Goal: Transaction & Acquisition: Purchase product/service

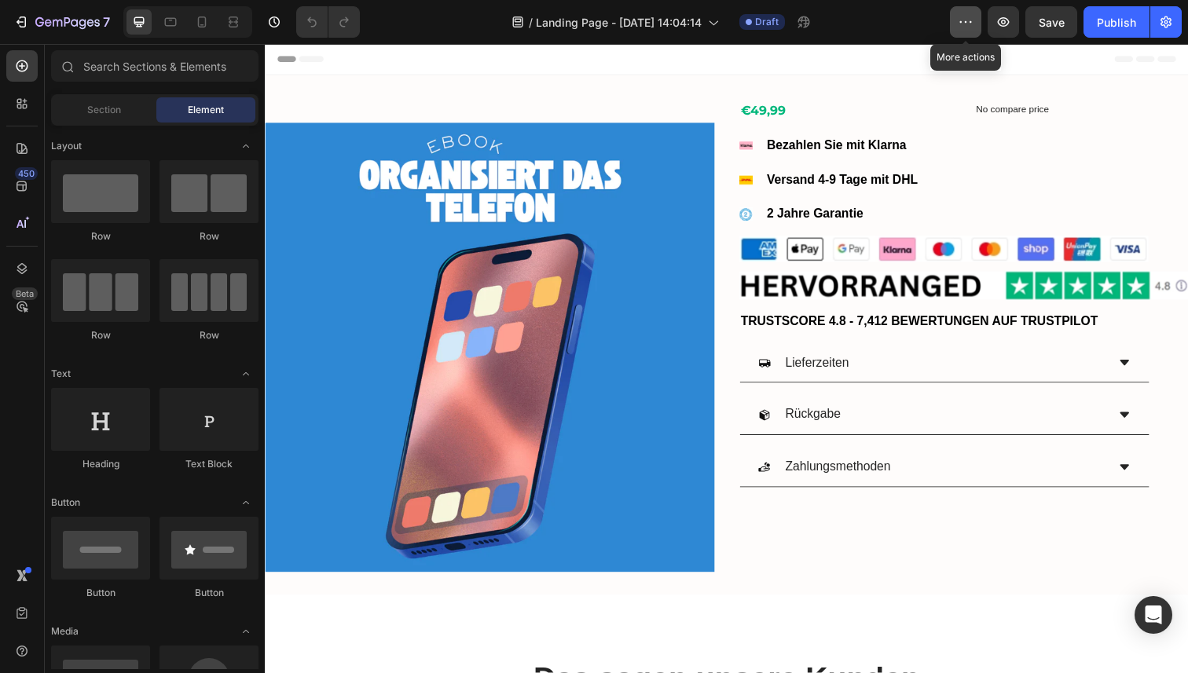
click at [964, 25] on icon "button" at bounding box center [965, 22] width 16 height 16
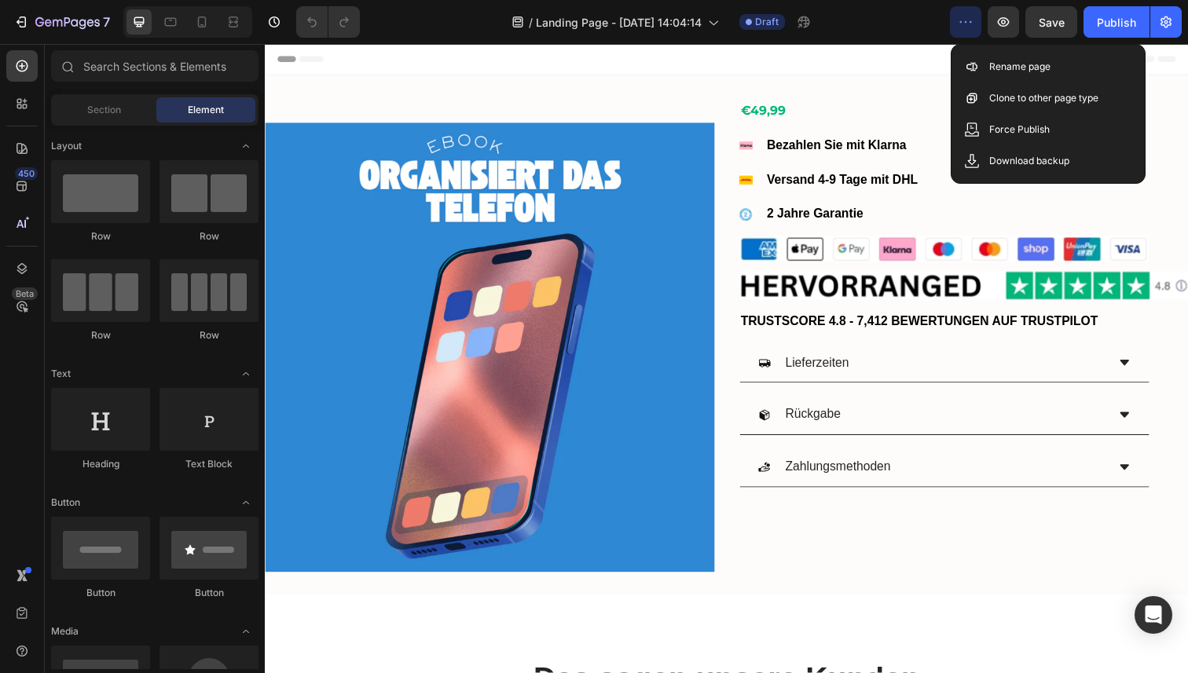
click at [914, 25] on div "/ Landing Page - [DATE] 14:04:14 Draft" at bounding box center [660, 21] width 577 height 31
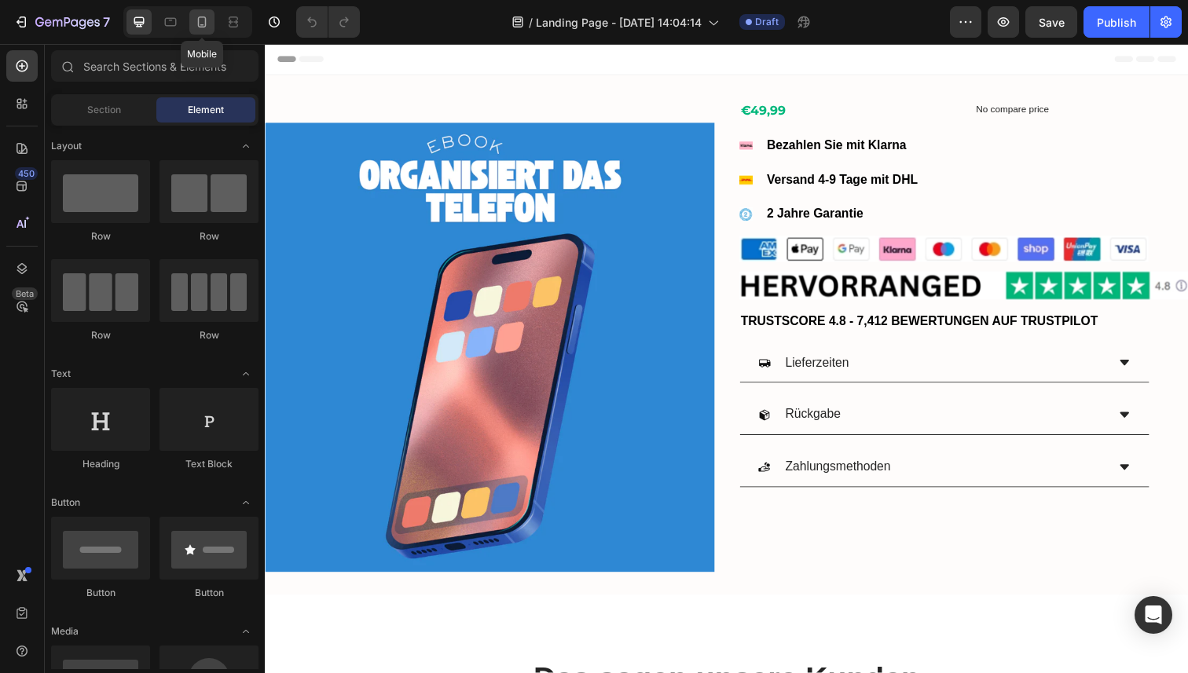
click at [210, 19] on div at bounding box center [201, 21] width 25 height 25
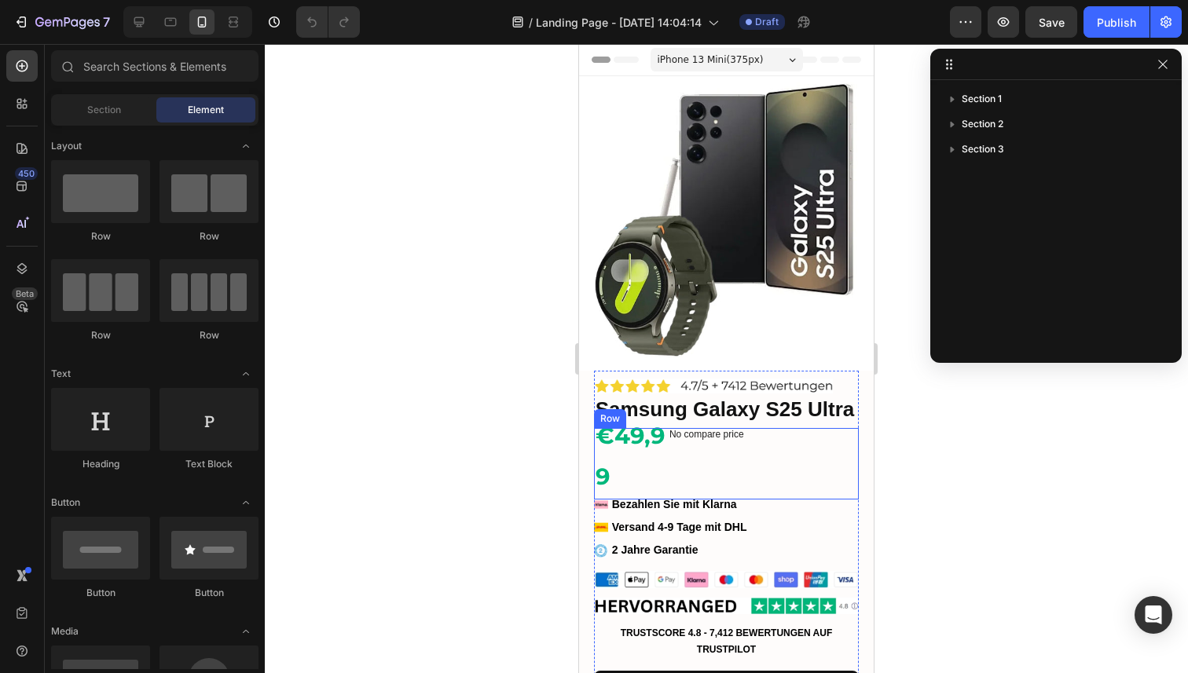
click at [689, 447] on div "€49,99 Product Price Product Price No compare price Compare Price Row" at bounding box center [726, 463] width 265 height 71
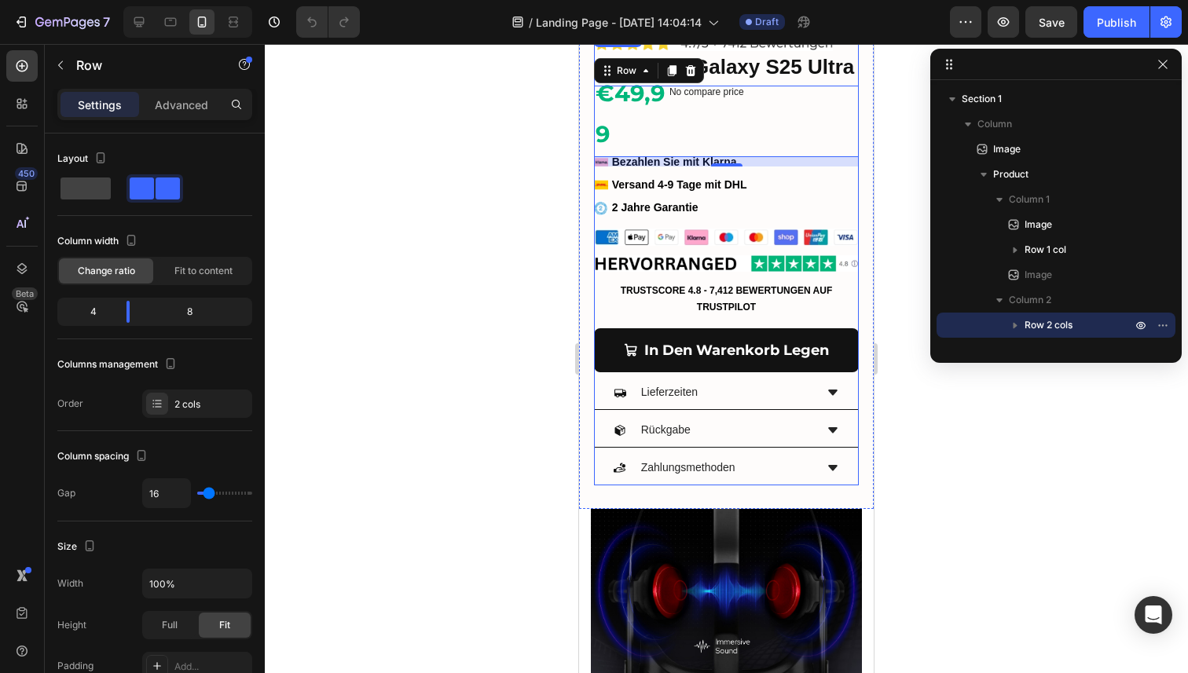
scroll to position [363, 0]
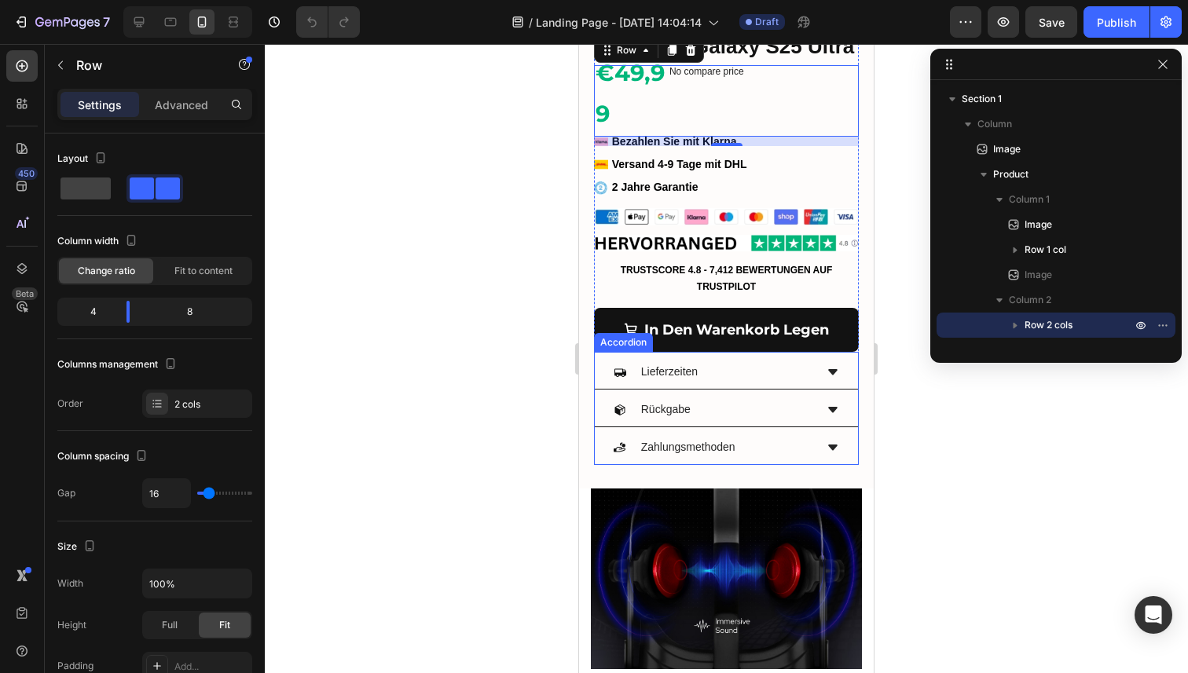
click at [691, 367] on p "Lieferzeiten" at bounding box center [669, 372] width 57 height 20
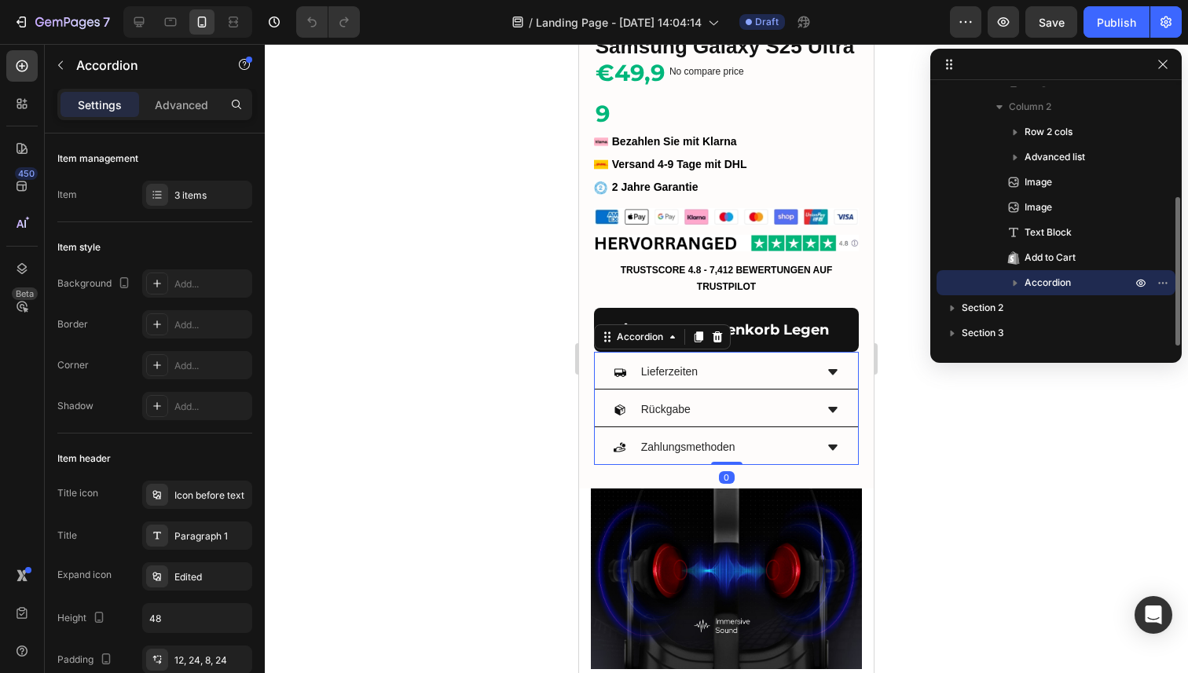
click at [777, 375] on div "Lieferzeiten" at bounding box center [713, 372] width 201 height 24
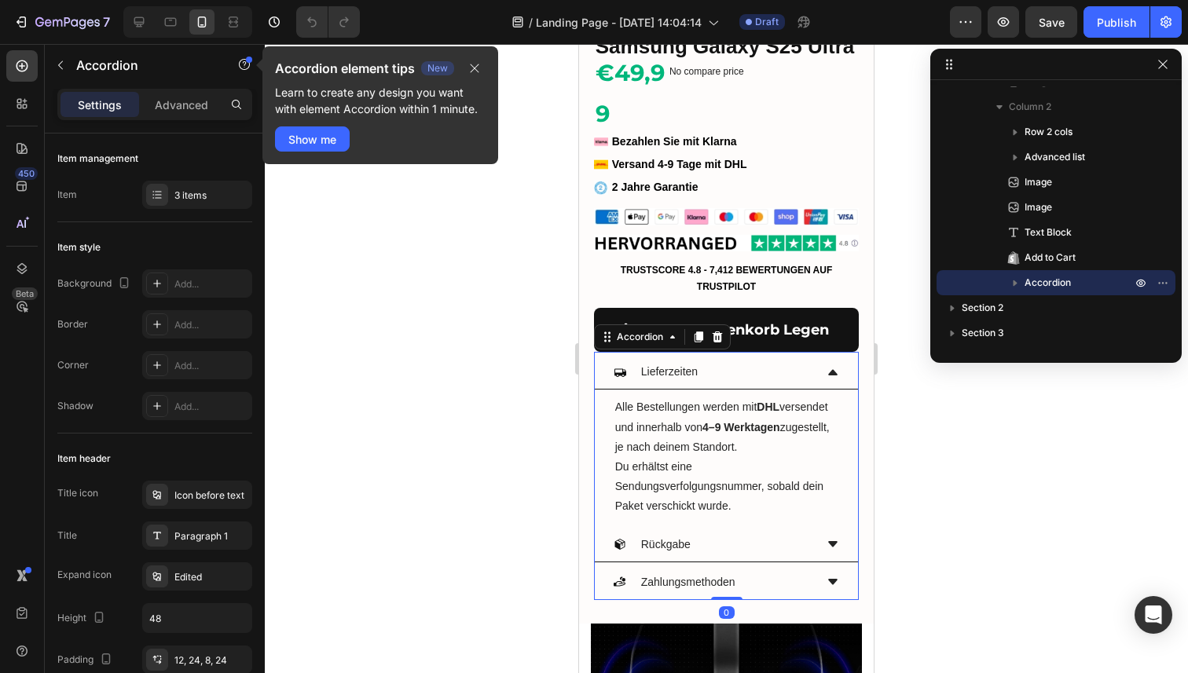
click at [777, 375] on div "Lieferzeiten" at bounding box center [713, 372] width 201 height 24
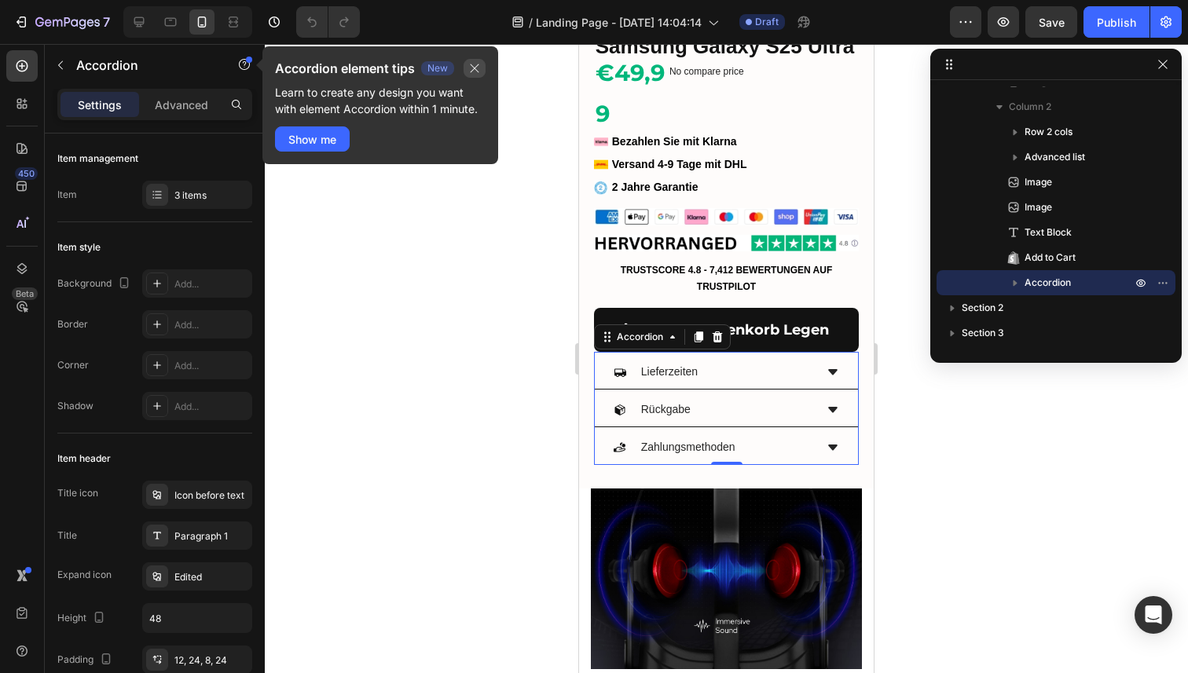
click at [474, 71] on icon "button" at bounding box center [474, 68] width 13 height 13
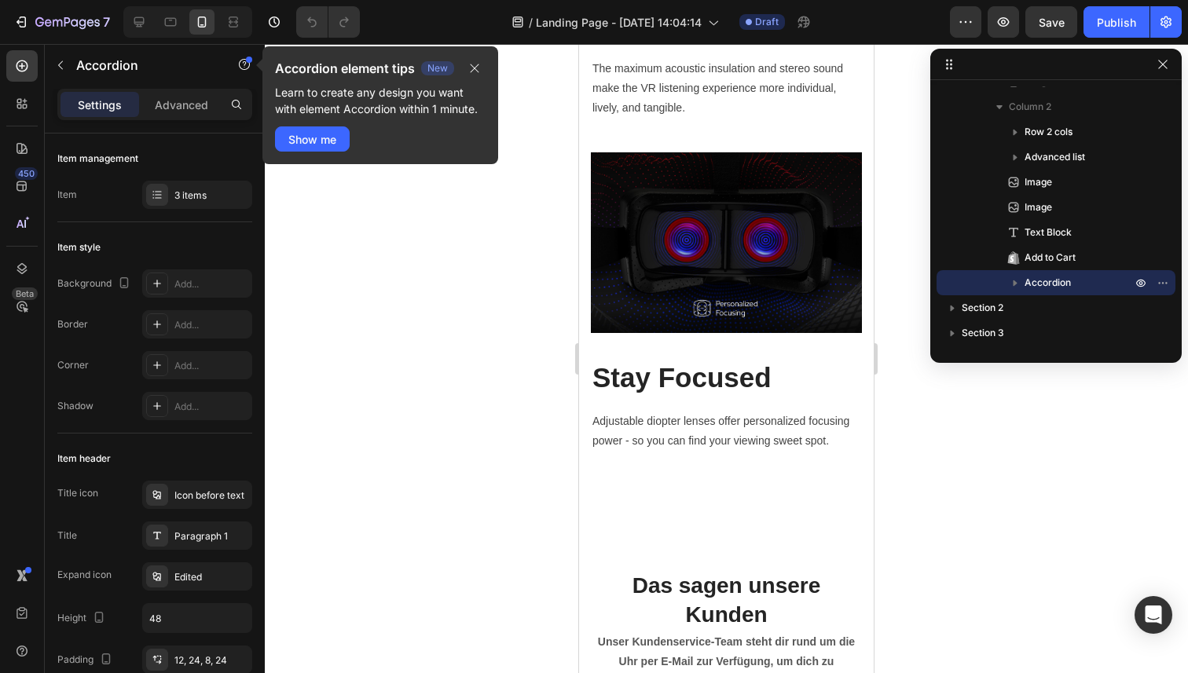
scroll to position [1088, 0]
click at [475, 62] on icon "button" at bounding box center [474, 68] width 13 height 13
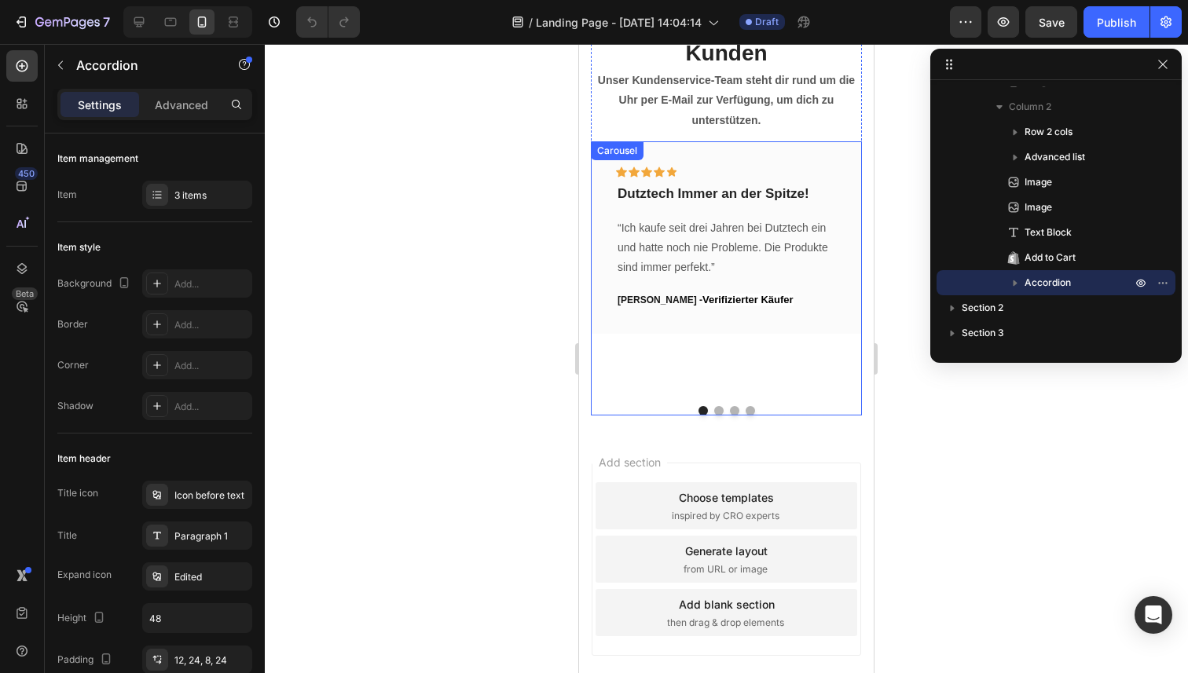
scroll to position [1642, 0]
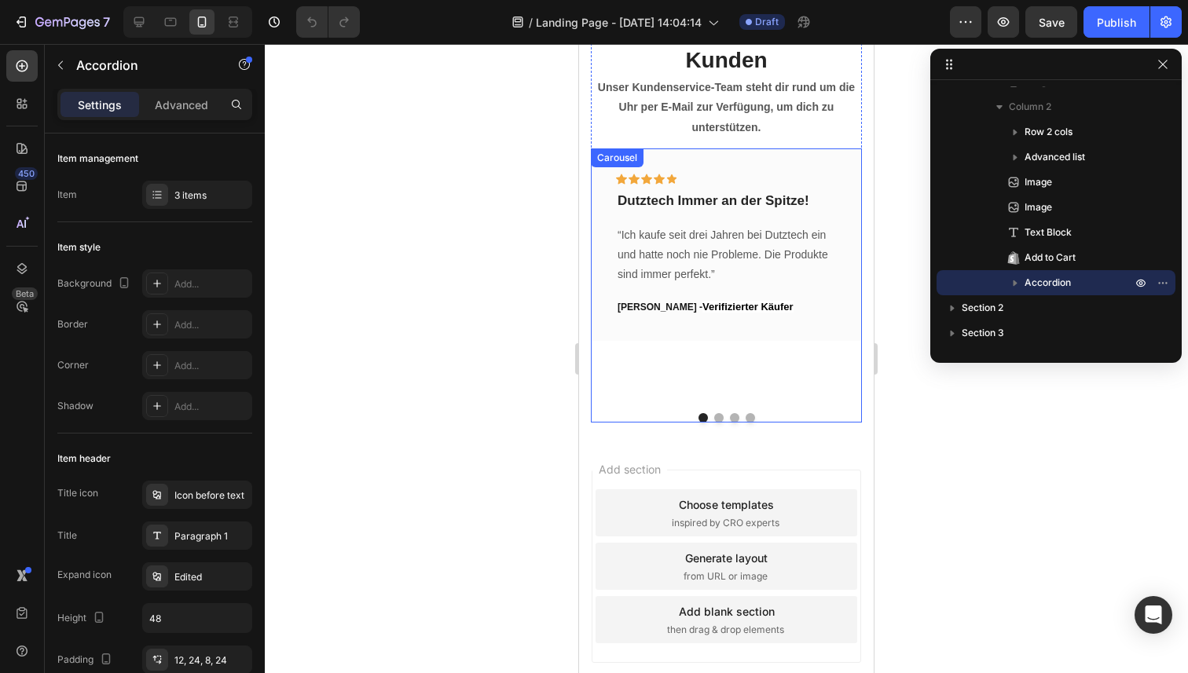
click at [779, 308] on p "[PERSON_NAME] - Verifizierter Käufer" at bounding box center [726, 307] width 218 height 14
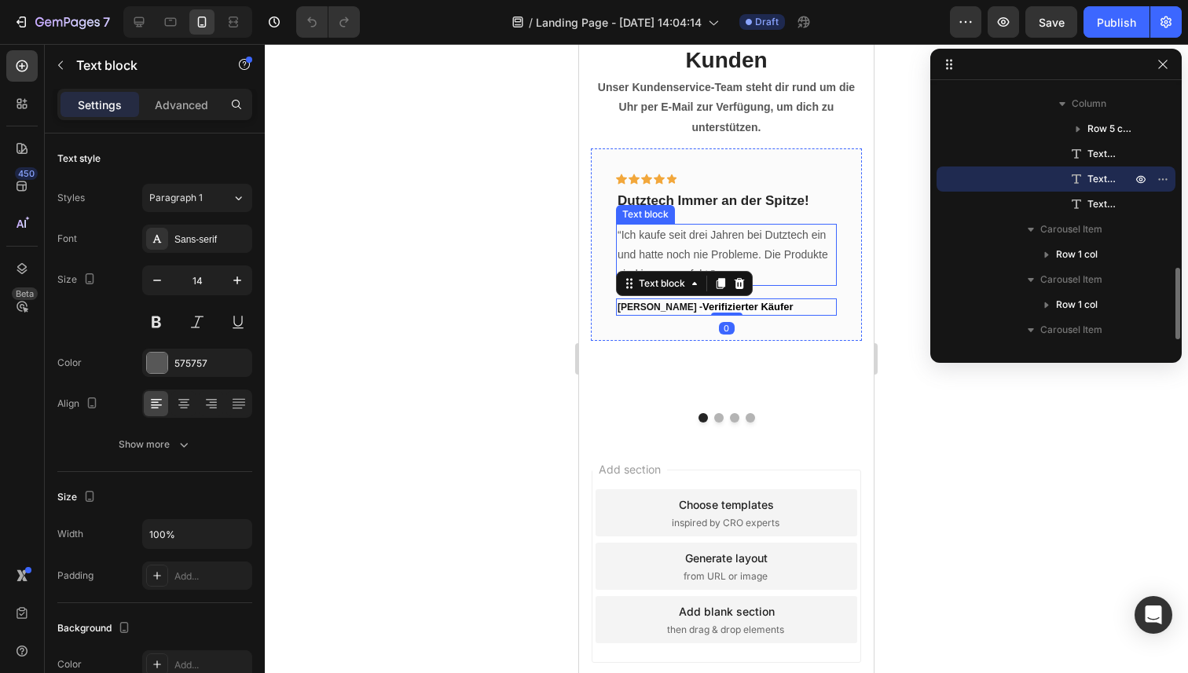
click at [764, 262] on p "“Ich kaufe seit drei Jahren bei Dutztech ein und hatte noch nie Probleme. Die P…" at bounding box center [726, 255] width 218 height 60
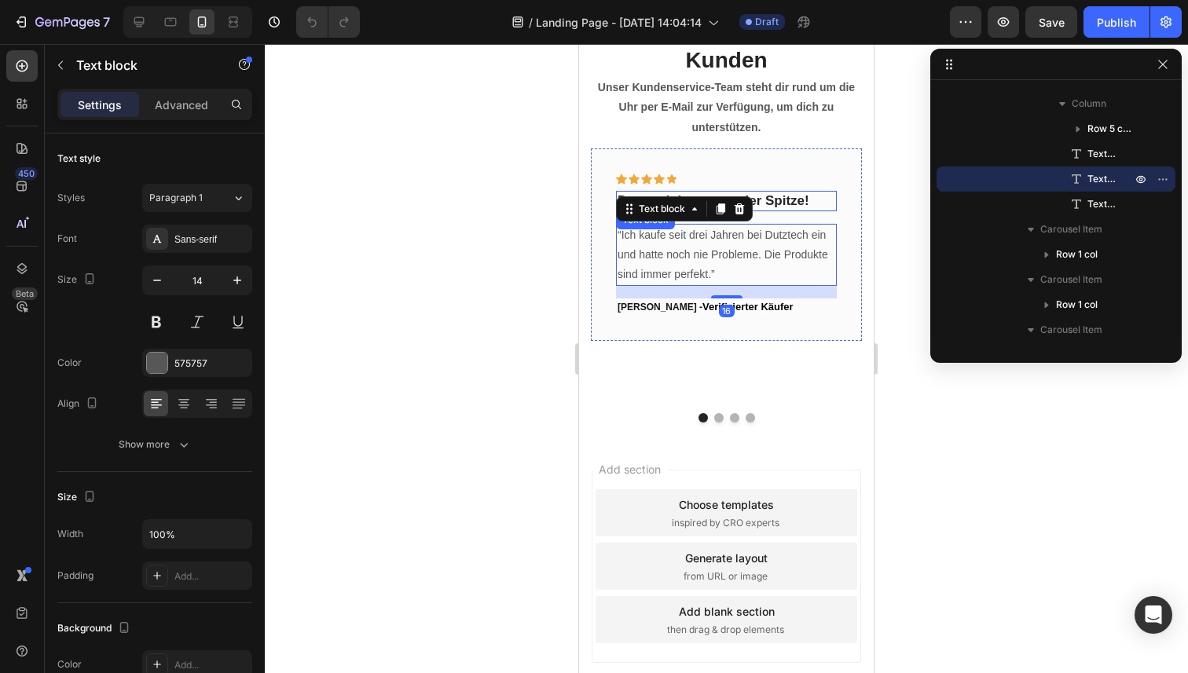
click at [791, 204] on strong "Dutztech Immer an der Spitze!" at bounding box center [713, 200] width 192 height 15
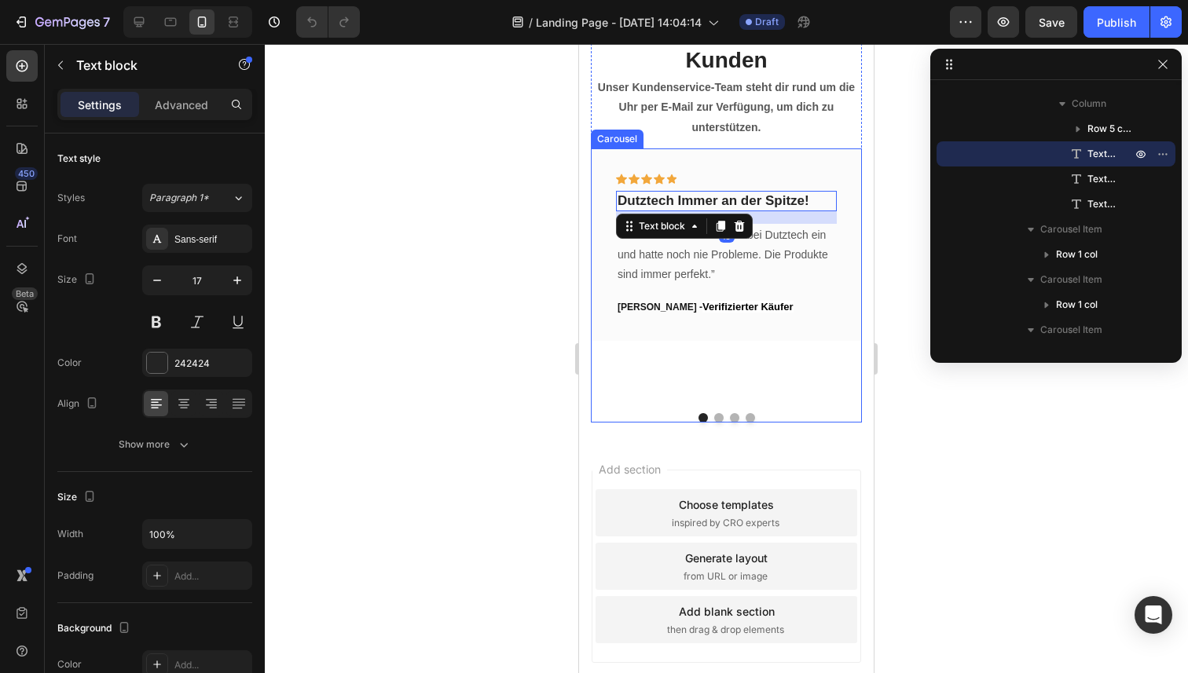
click at [717, 418] on button "Dot" at bounding box center [718, 417] width 9 height 9
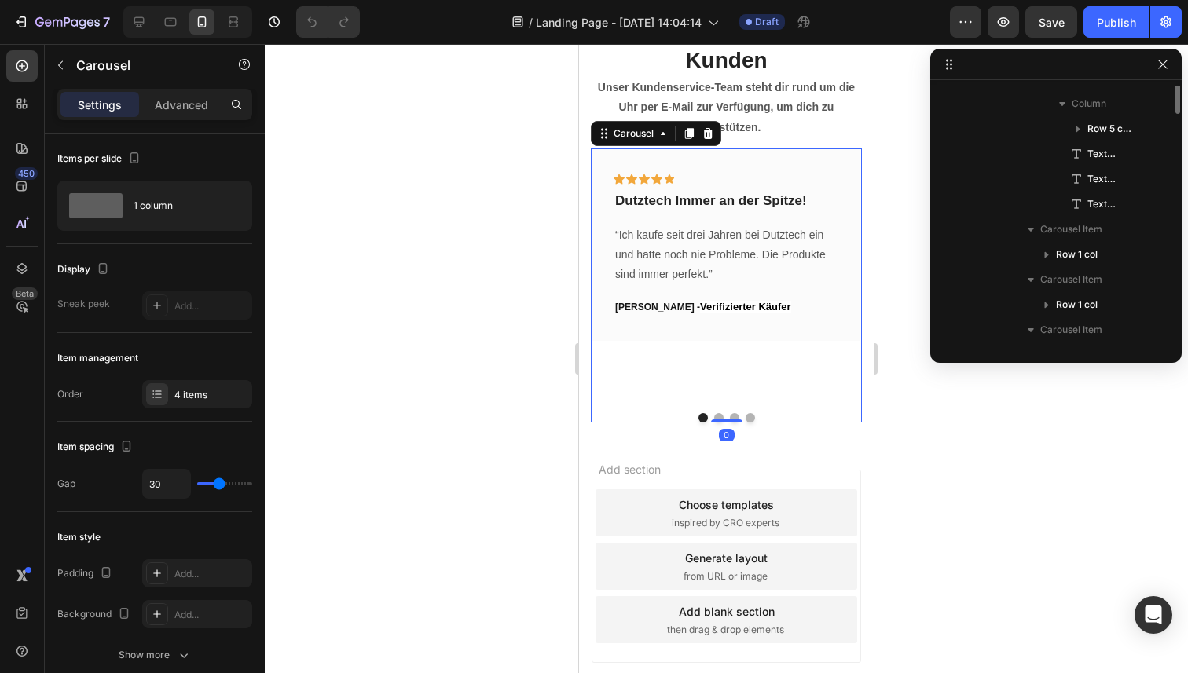
scroll to position [473, 0]
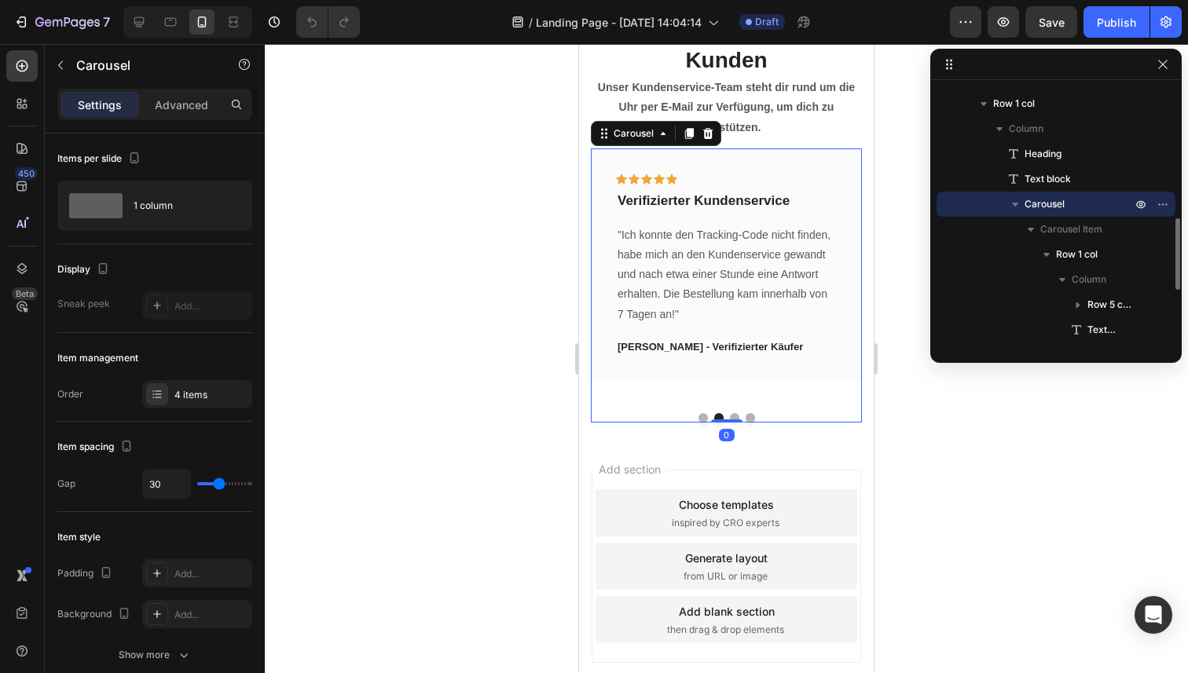
click at [734, 418] on button "Dot" at bounding box center [734, 417] width 9 height 9
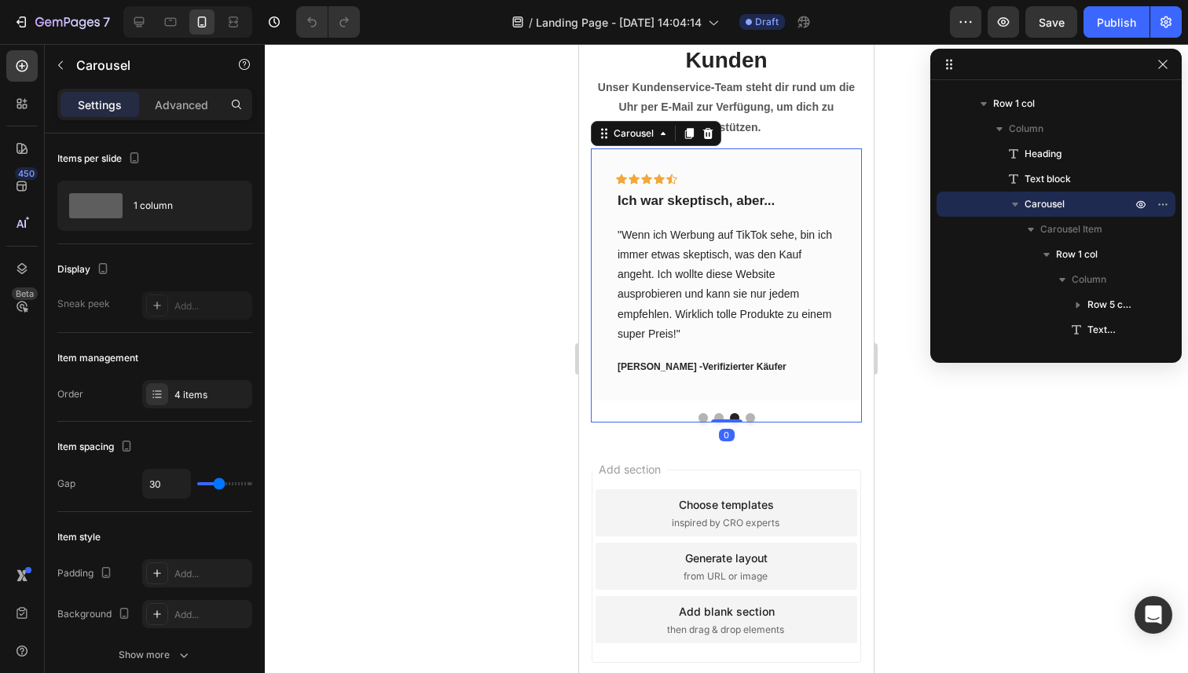
click at [705, 419] on button "Dot" at bounding box center [702, 417] width 9 height 9
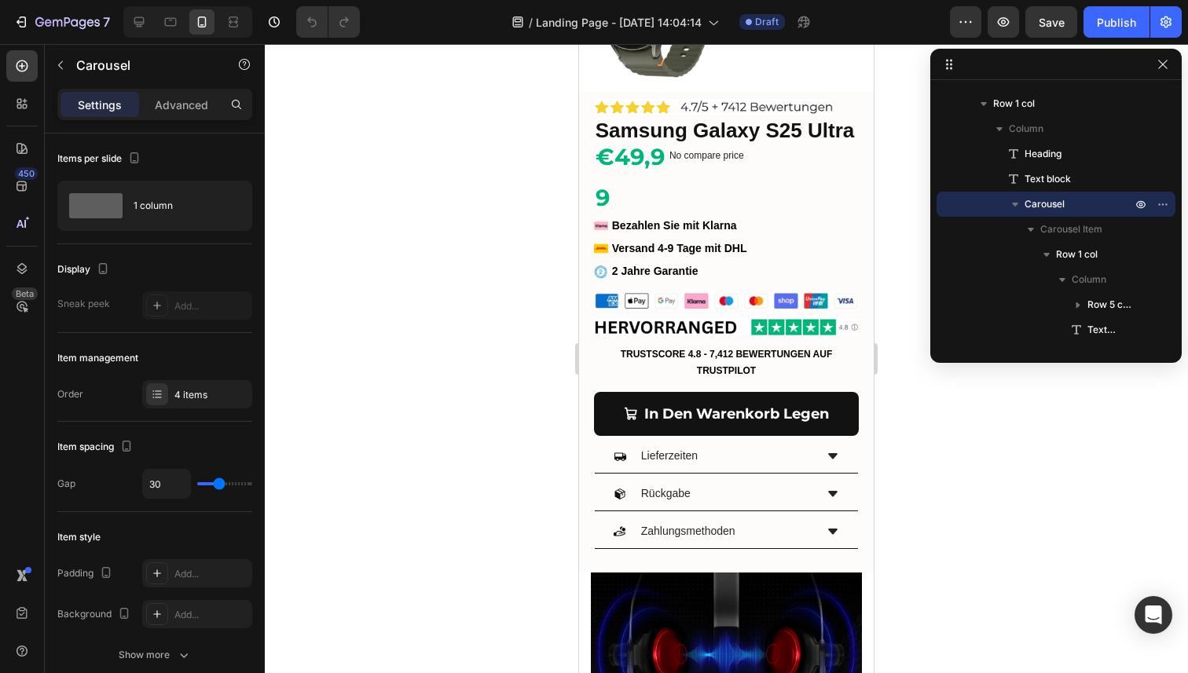
scroll to position [0, 0]
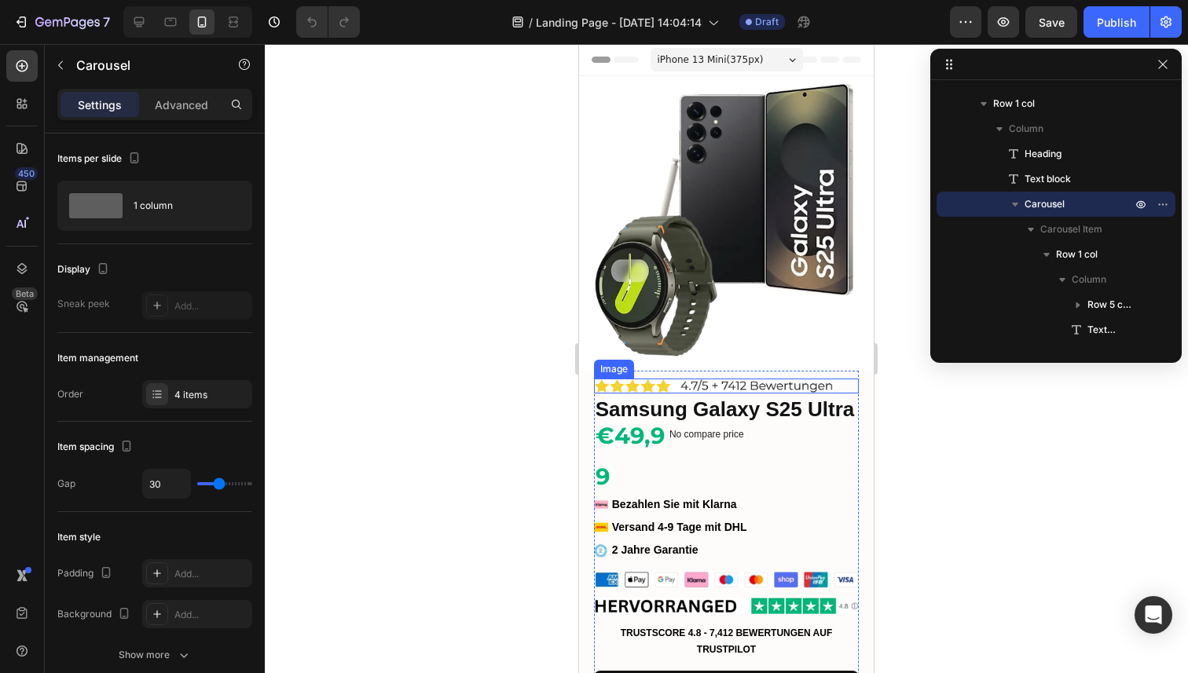
click at [757, 383] on img at bounding box center [713, 386] width 239 height 15
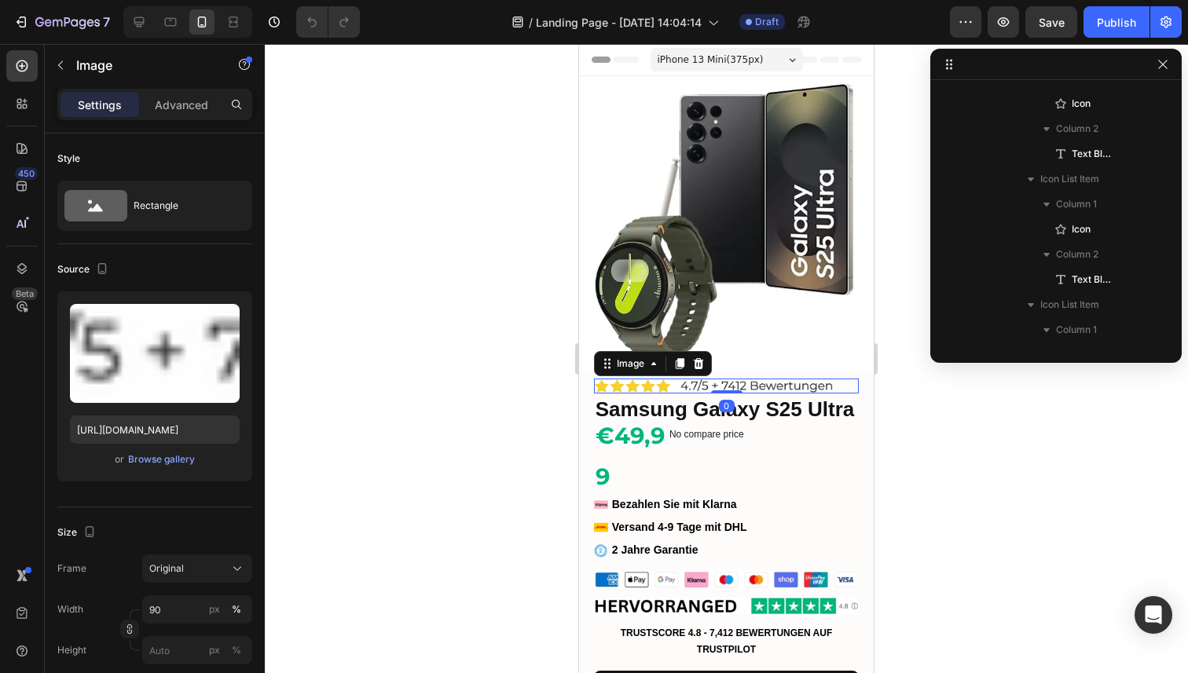
scroll to position [20, 0]
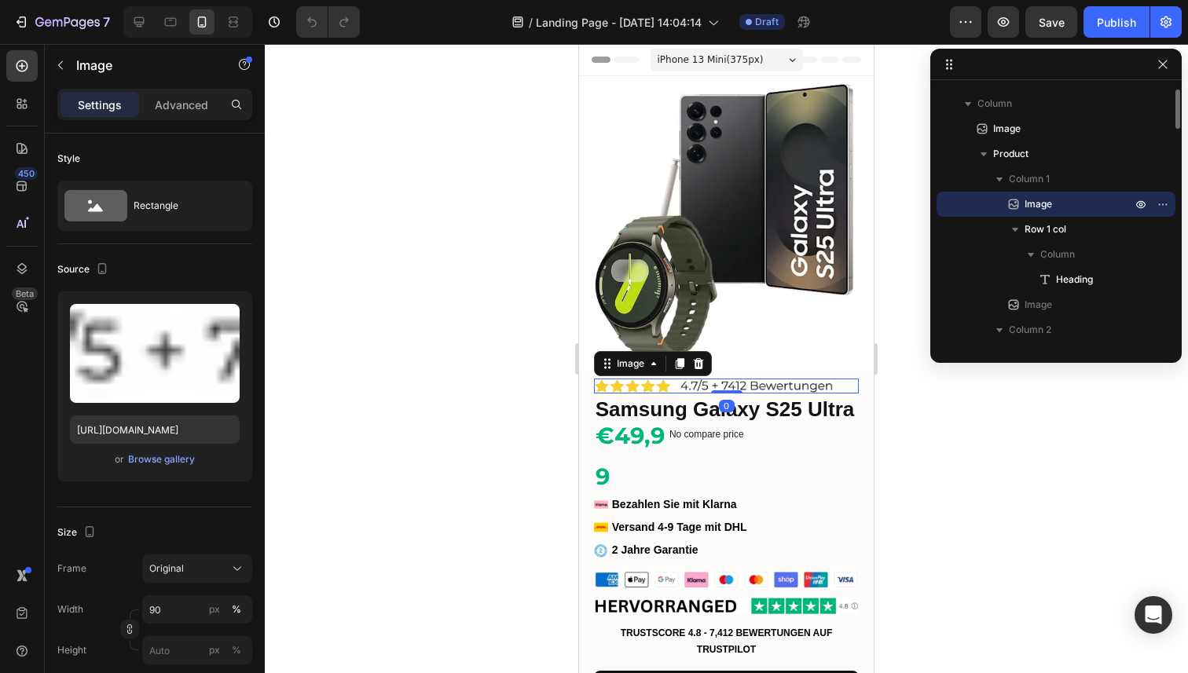
click at [792, 384] on img at bounding box center [713, 386] width 239 height 15
click at [790, 386] on img at bounding box center [713, 386] width 239 height 15
click at [538, 350] on div at bounding box center [726, 358] width 923 height 629
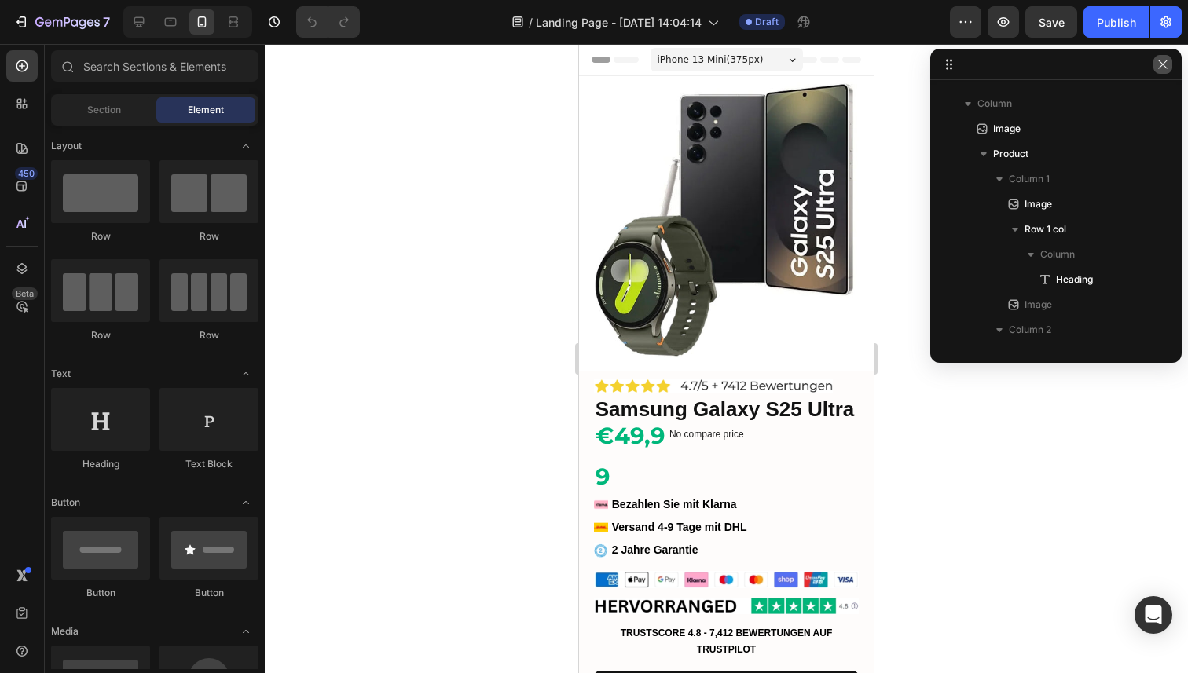
click at [1163, 67] on icon "button" at bounding box center [1162, 64] width 13 height 13
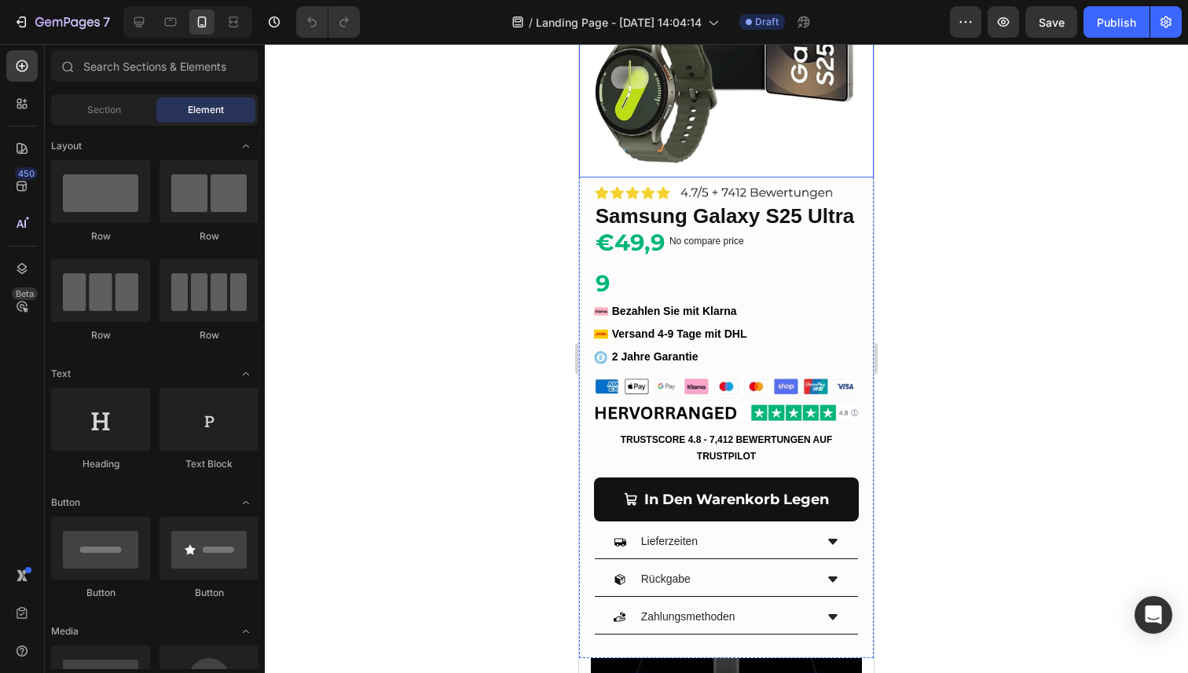
scroll to position [225, 0]
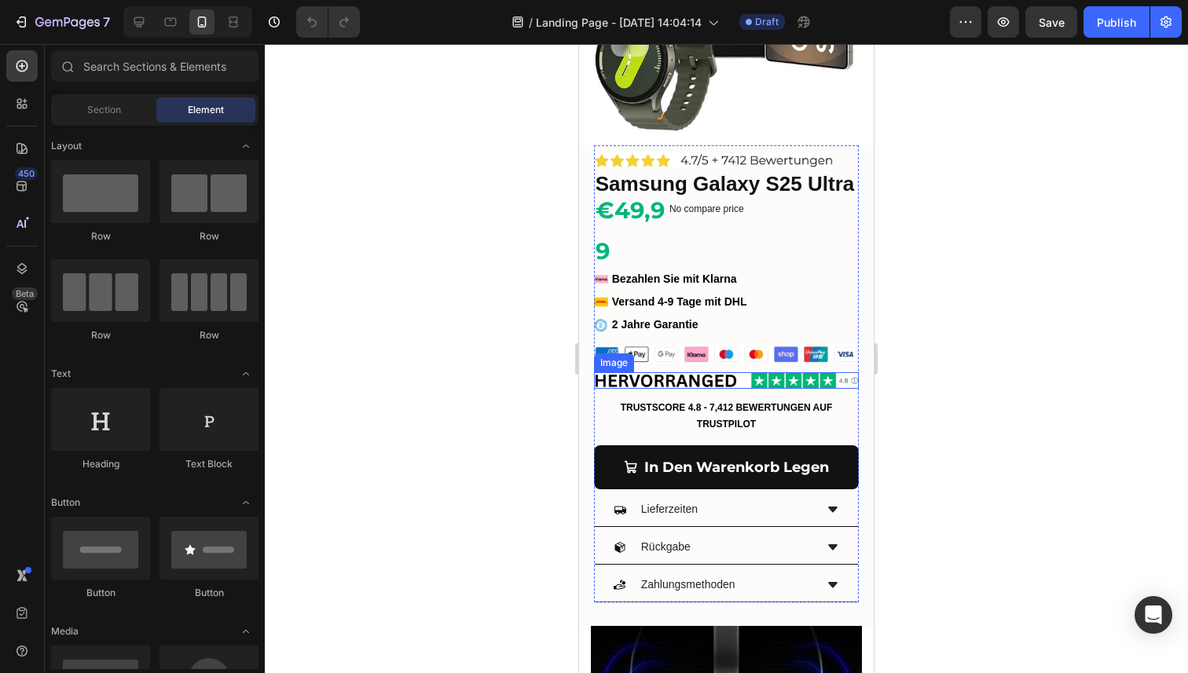
click at [753, 380] on img at bounding box center [726, 380] width 265 height 16
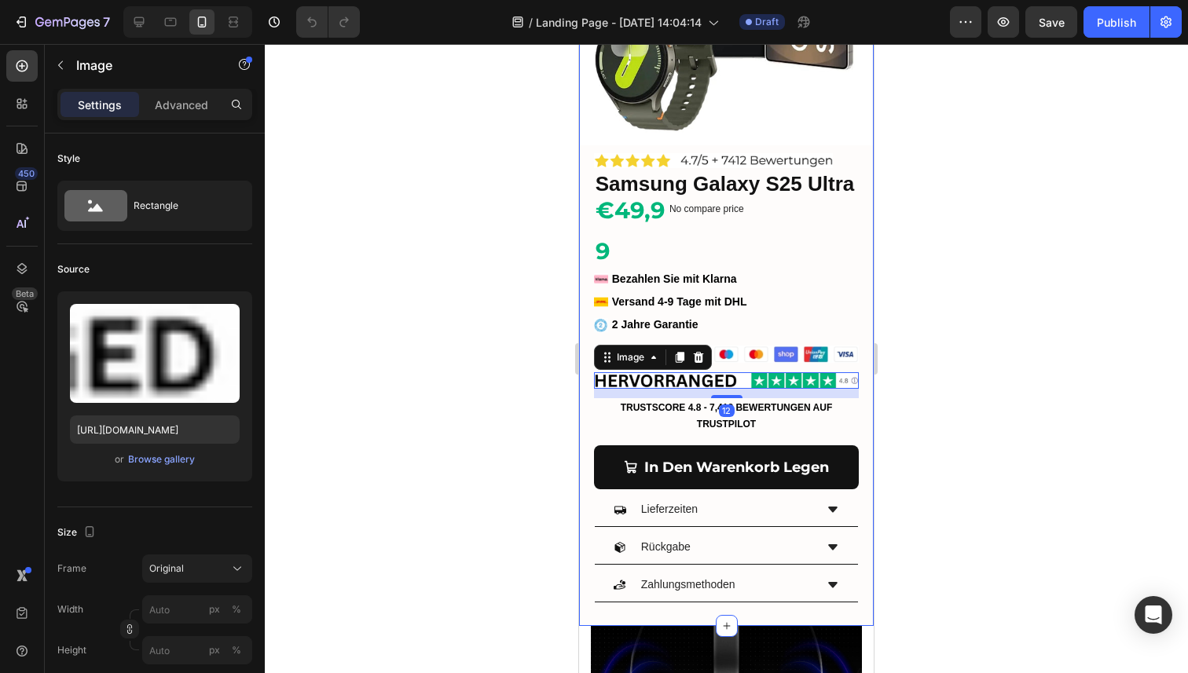
click at [518, 351] on div at bounding box center [726, 358] width 923 height 629
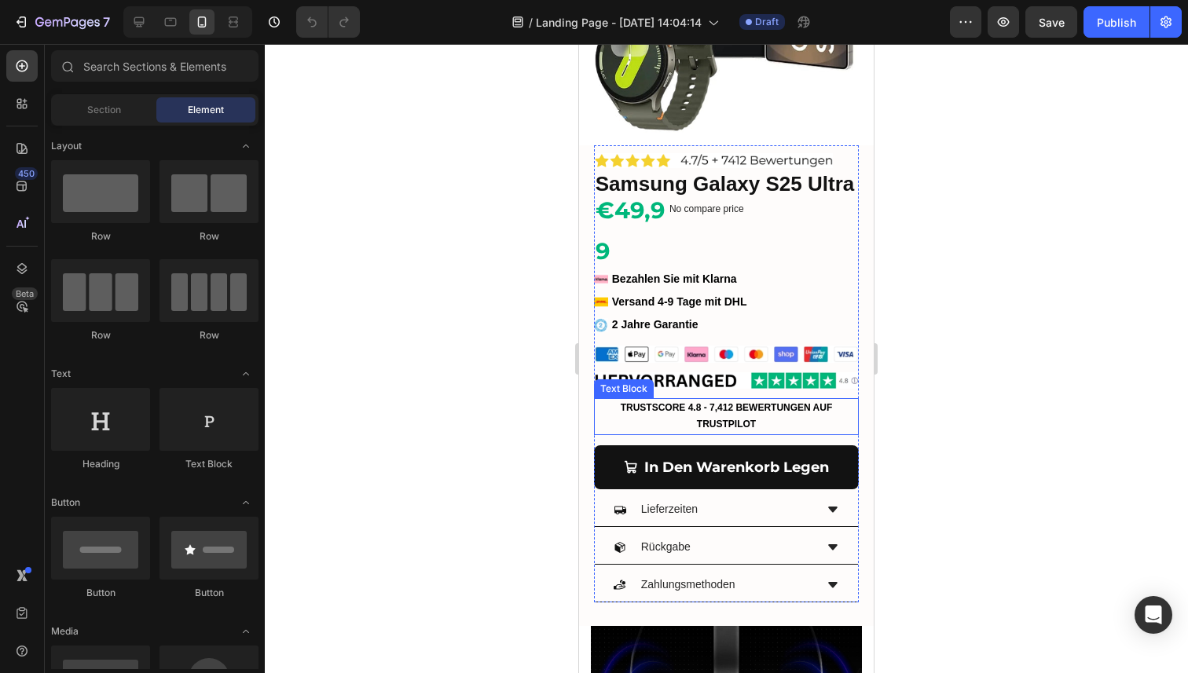
click at [730, 420] on p "TRUSTSCORE 4.8 - 7,412 BEWERTUNGEN AUF TRUSTPILOT" at bounding box center [726, 417] width 262 height 34
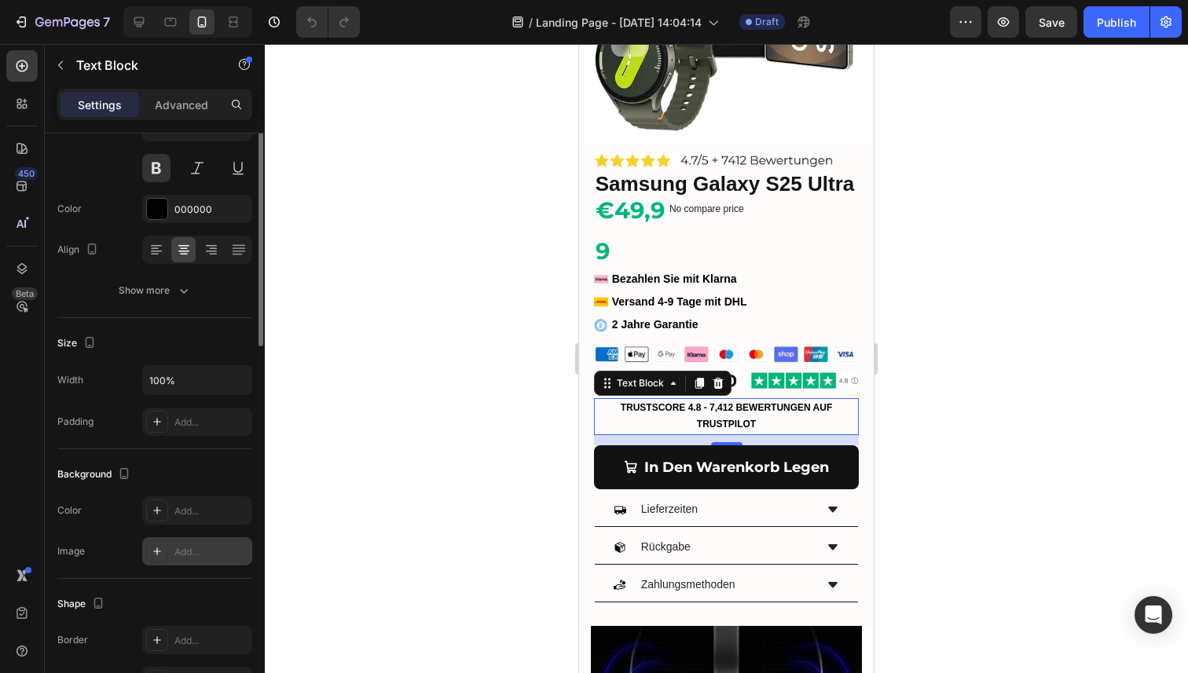
scroll to position [0, 0]
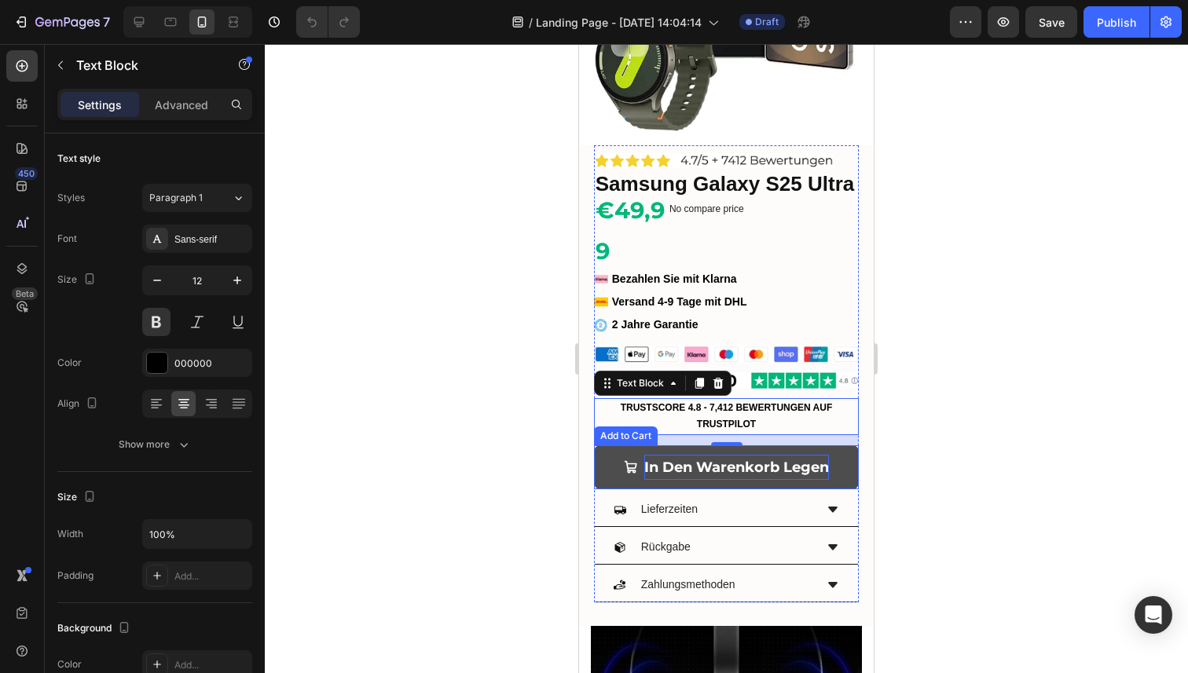
click at [682, 475] on div "In Den Warenkorb Legen" at bounding box center [736, 467] width 185 height 25
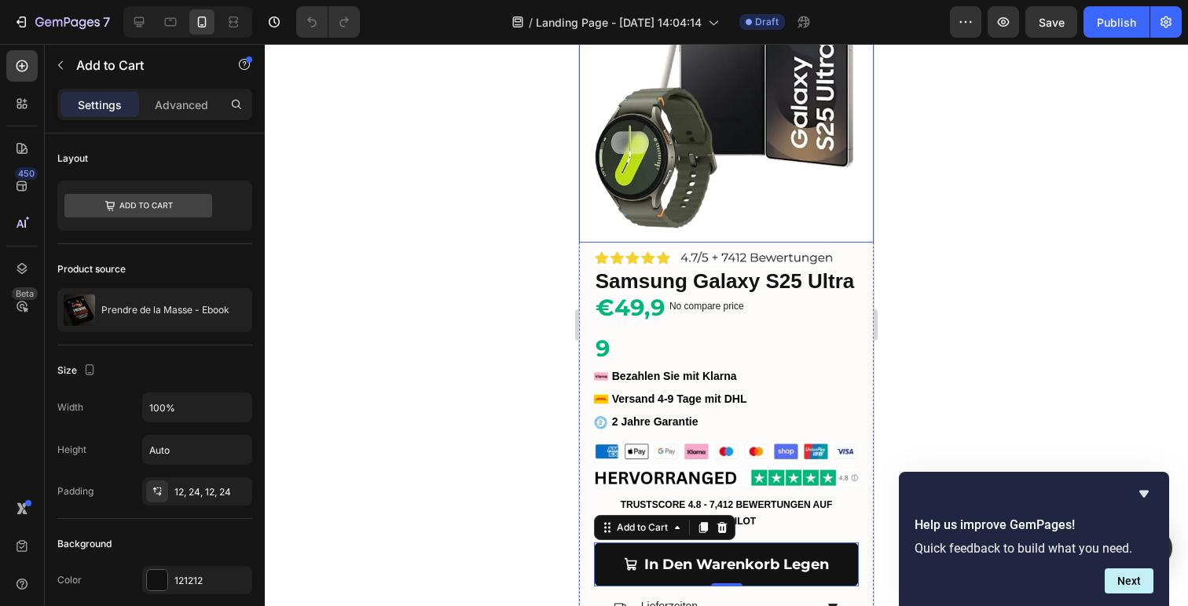
scroll to position [130, 0]
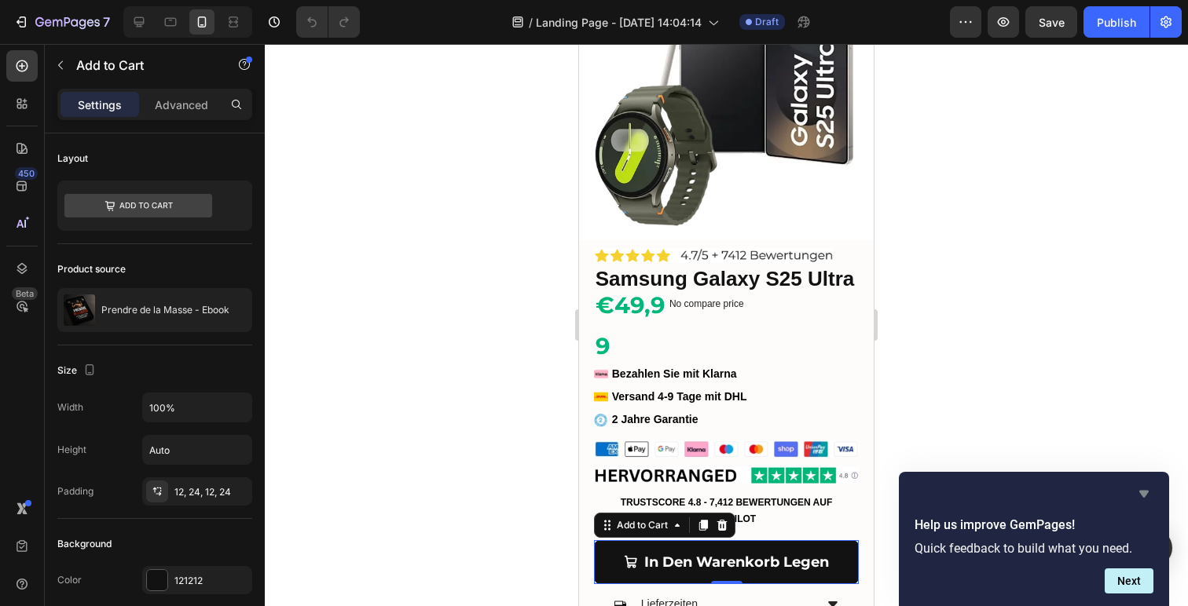
click at [1141, 492] on icon "Hide survey" at bounding box center [1143, 494] width 9 height 7
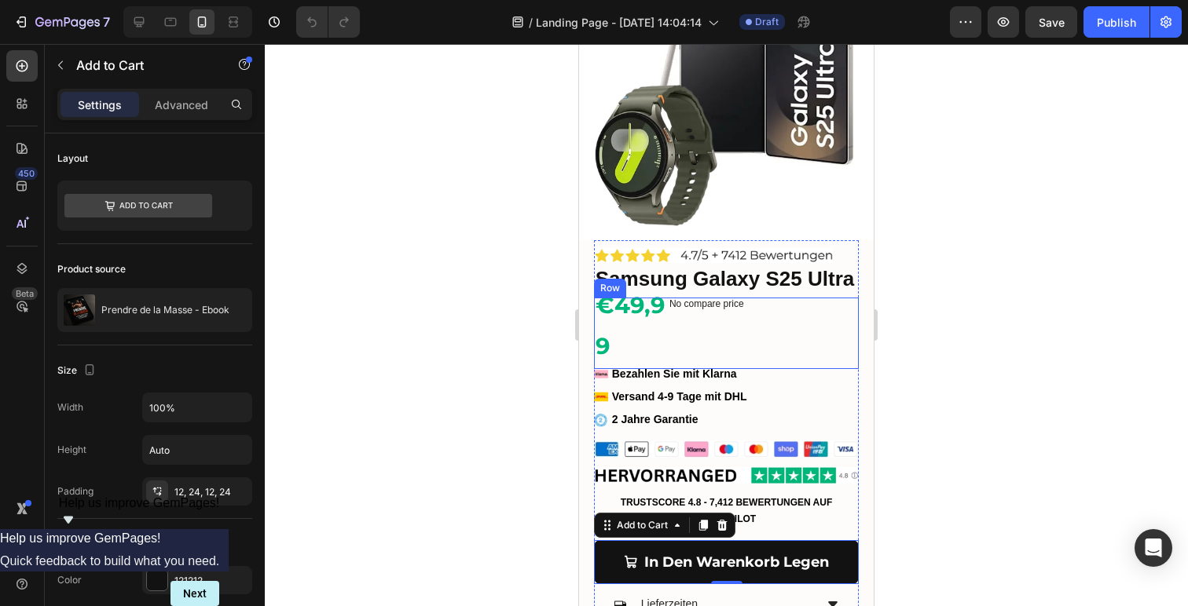
click at [731, 331] on div "No compare price Compare Price" at bounding box center [774, 333] width 168 height 71
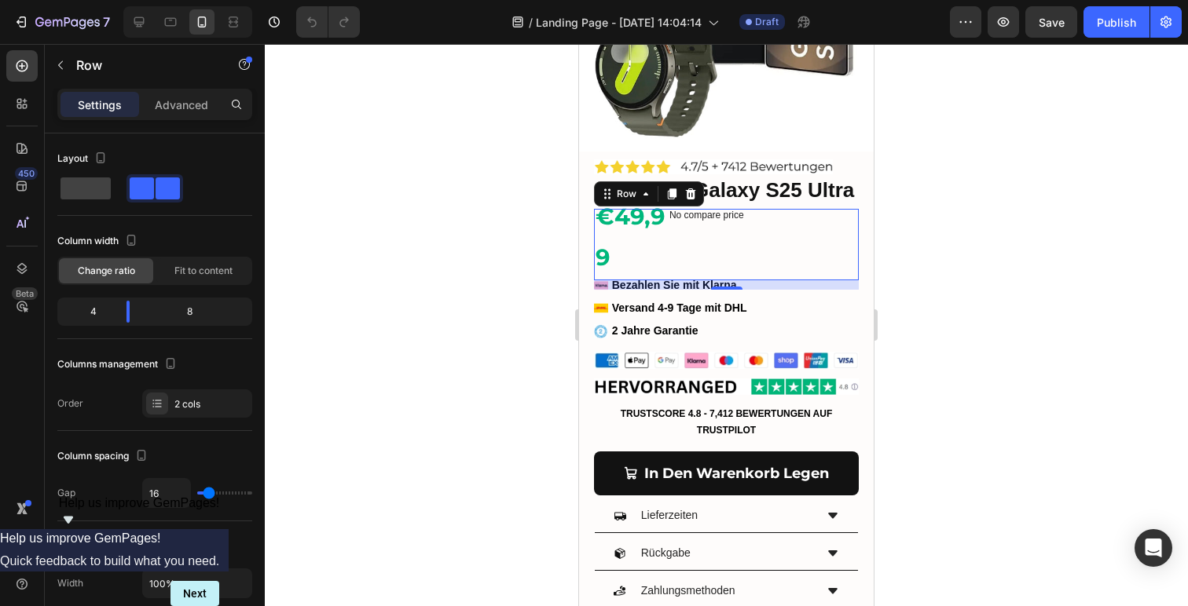
scroll to position [0, 0]
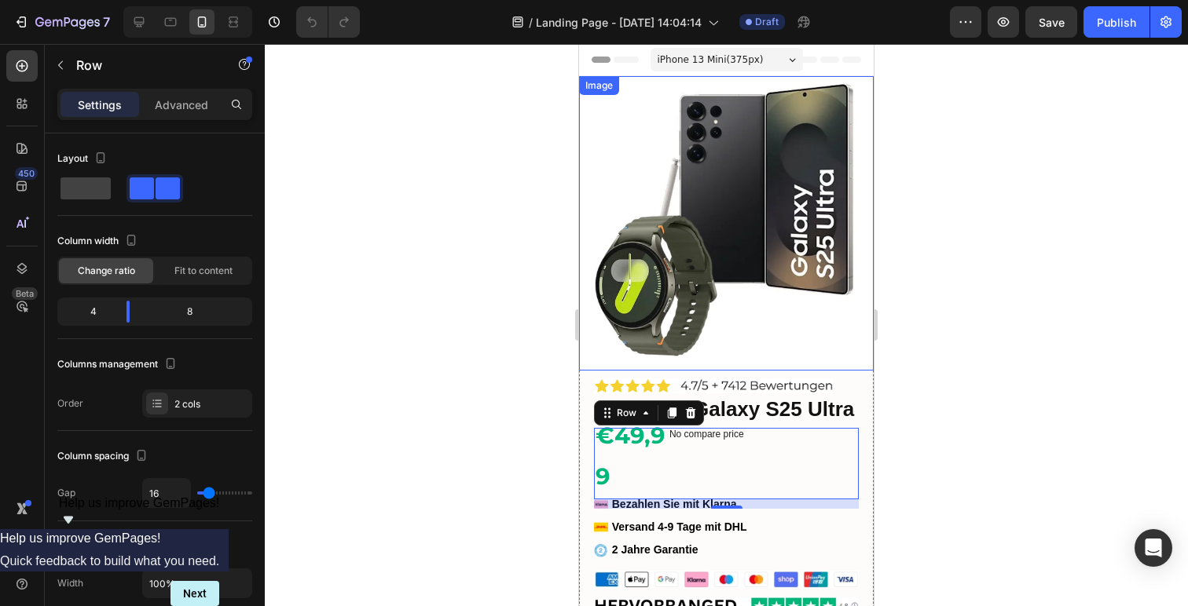
click at [543, 242] on div at bounding box center [726, 325] width 923 height 562
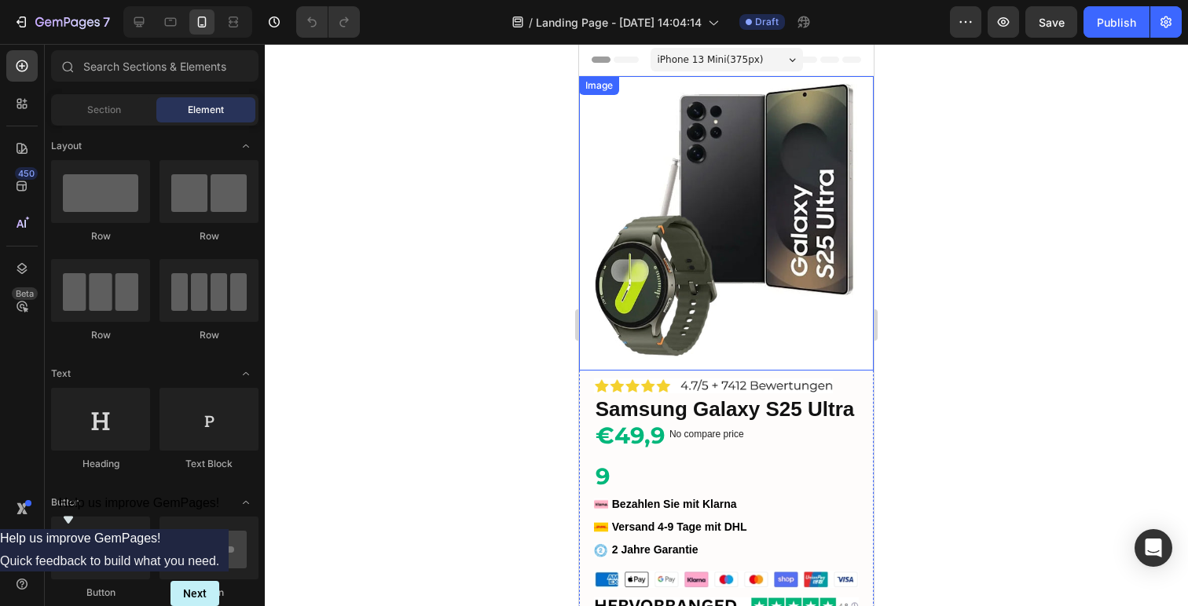
click at [525, 247] on div at bounding box center [726, 325] width 923 height 562
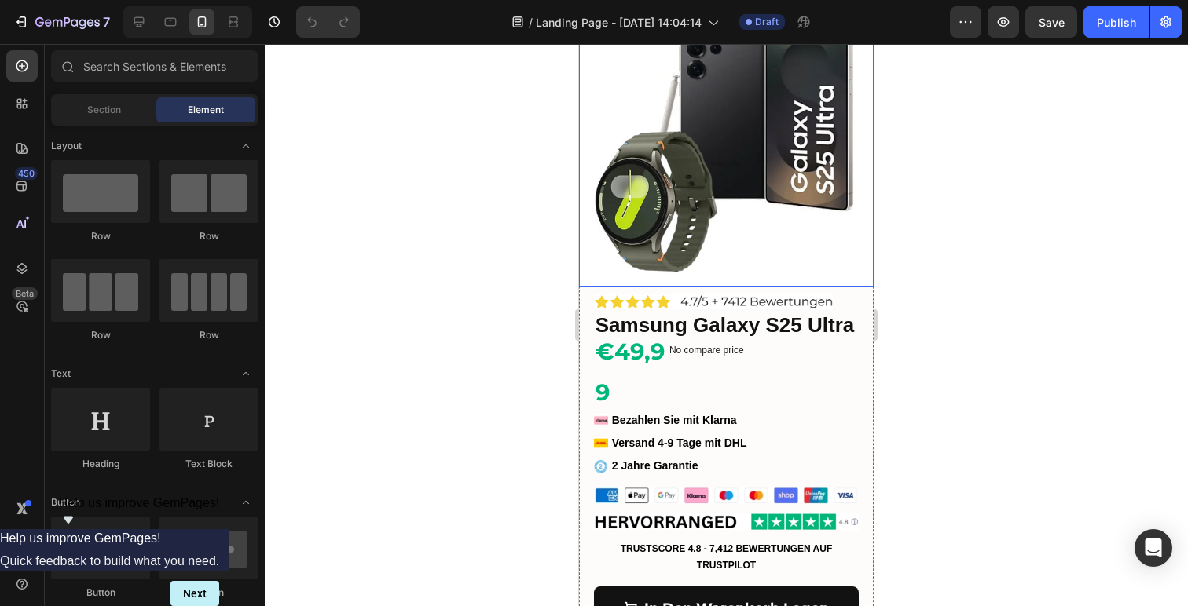
scroll to position [93, 0]
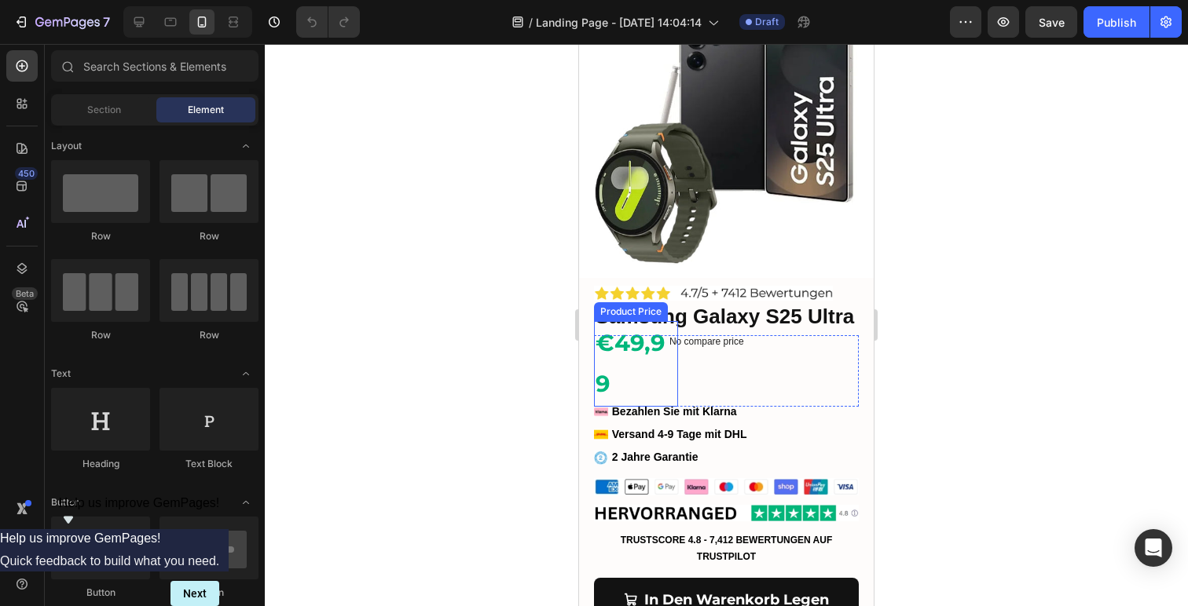
click at [655, 357] on div "€49,99" at bounding box center [636, 363] width 84 height 85
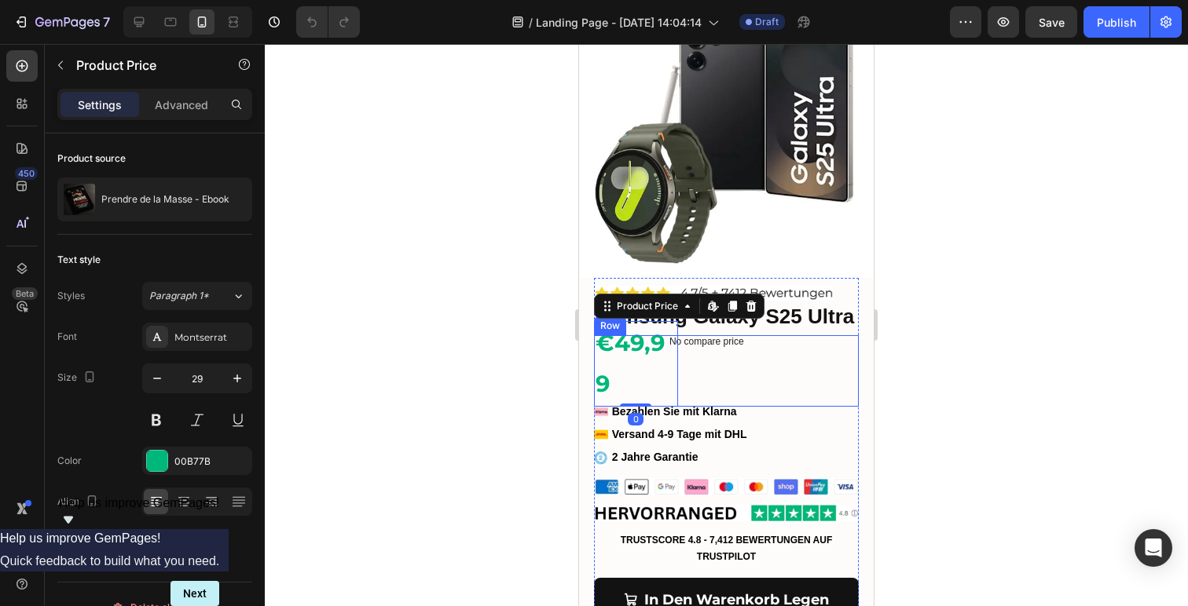
click at [698, 353] on div "No compare price Compare Price" at bounding box center [774, 370] width 168 height 71
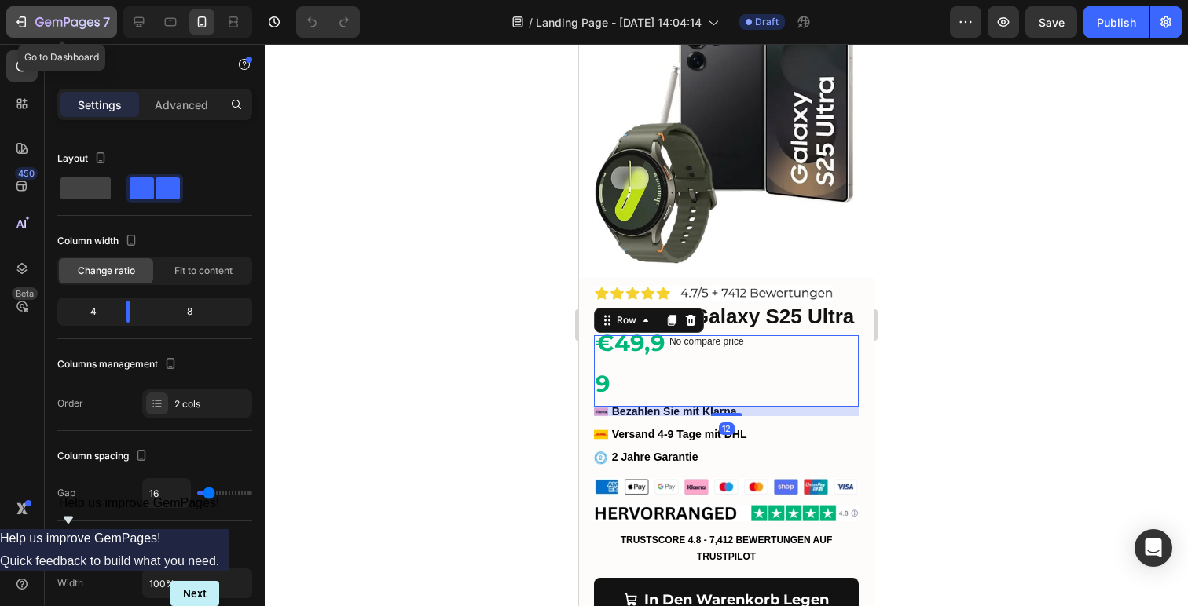
click at [27, 24] on icon "button" at bounding box center [21, 22] width 16 height 16
